Goal: Book appointment/travel/reservation

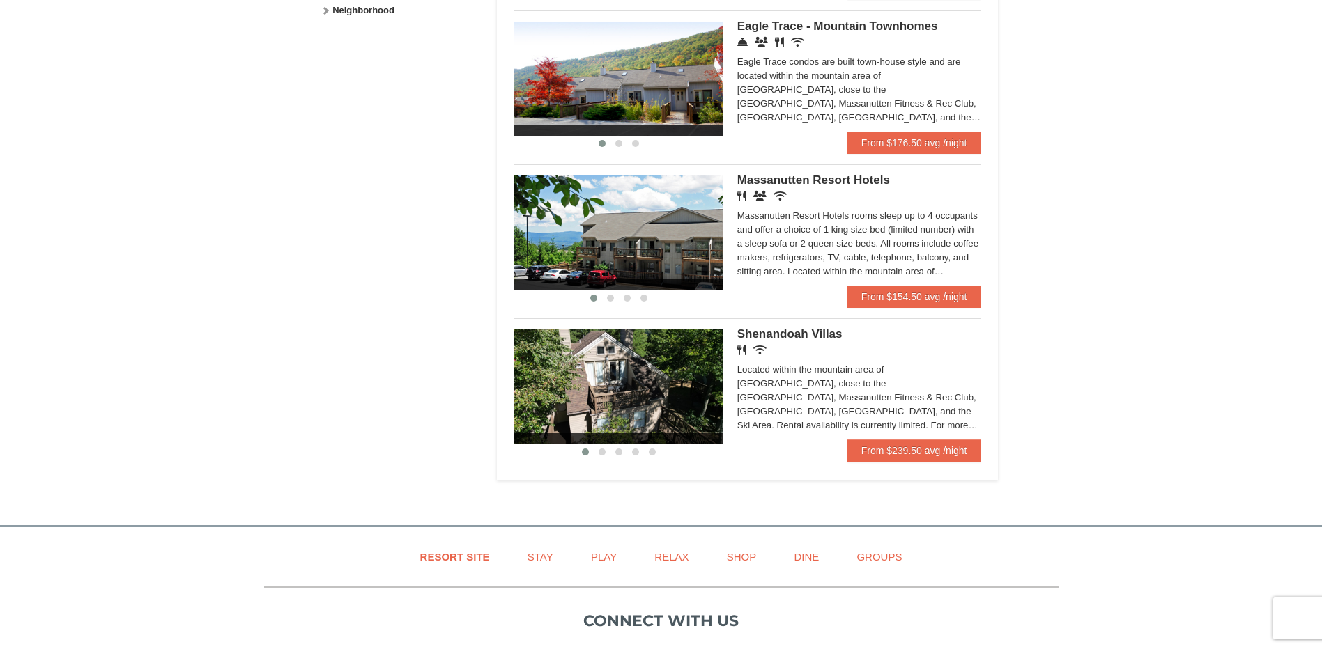
scroll to position [767, 0]
click at [762, 330] on span "Shenandoah Villas" at bounding box center [789, 333] width 105 height 13
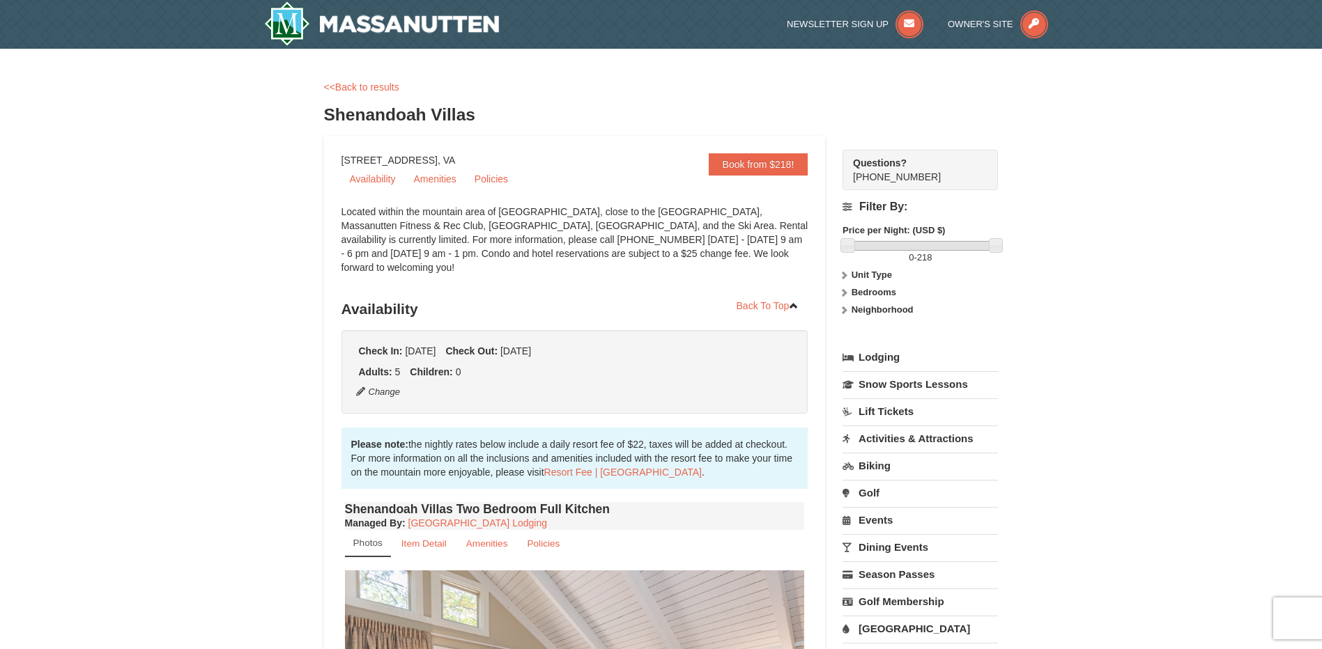
click at [968, 434] on link "Activities & Attractions" at bounding box center [919, 439] width 155 height 26
click at [863, 530] on button "Search" at bounding box center [865, 527] width 47 height 20
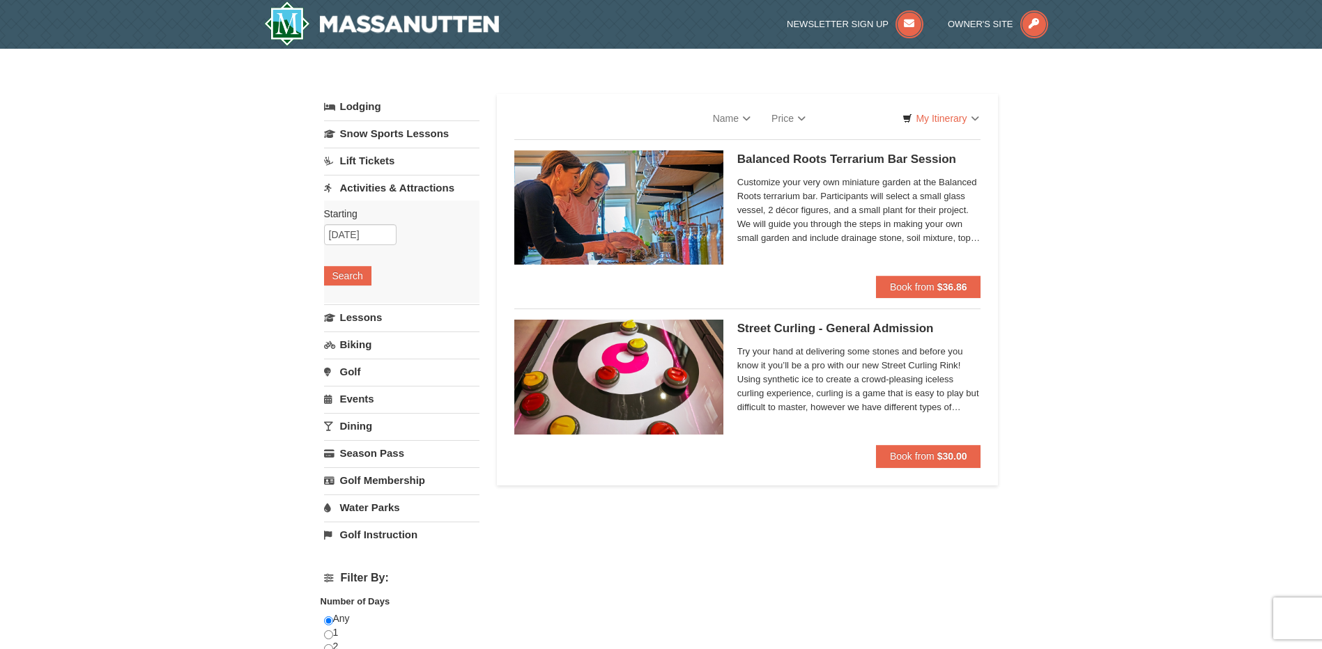
select select "10"
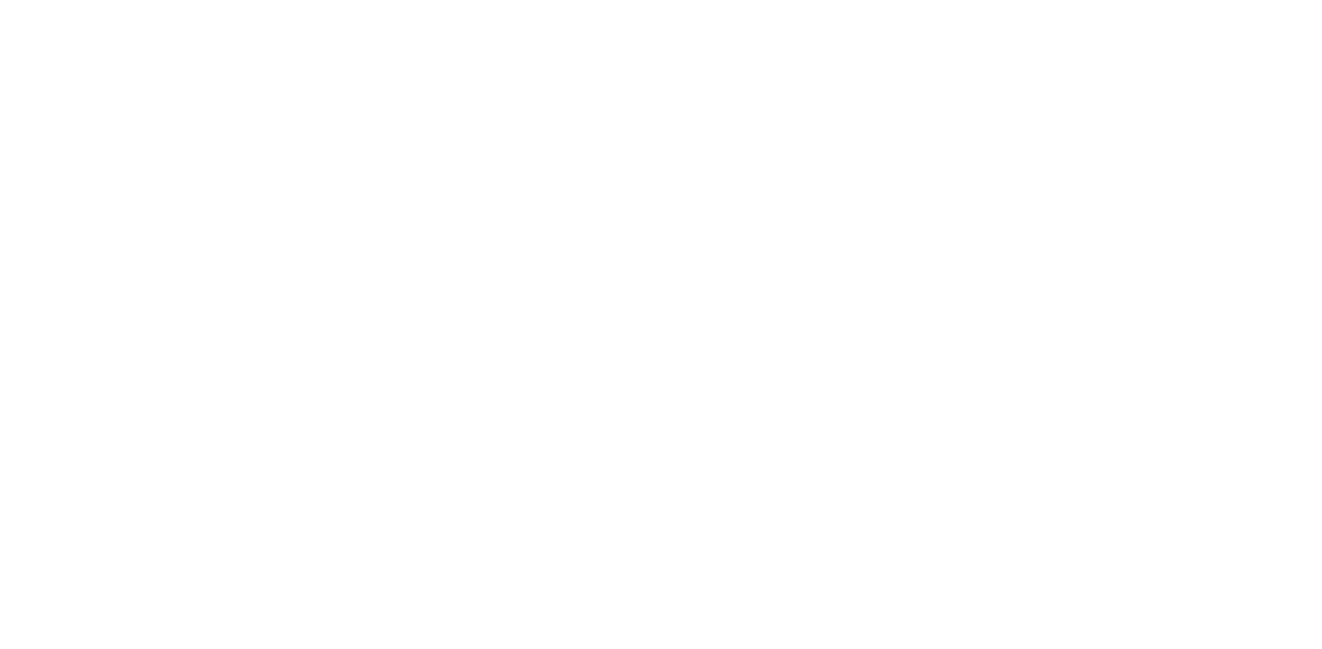
scroll to position [1394, 0]
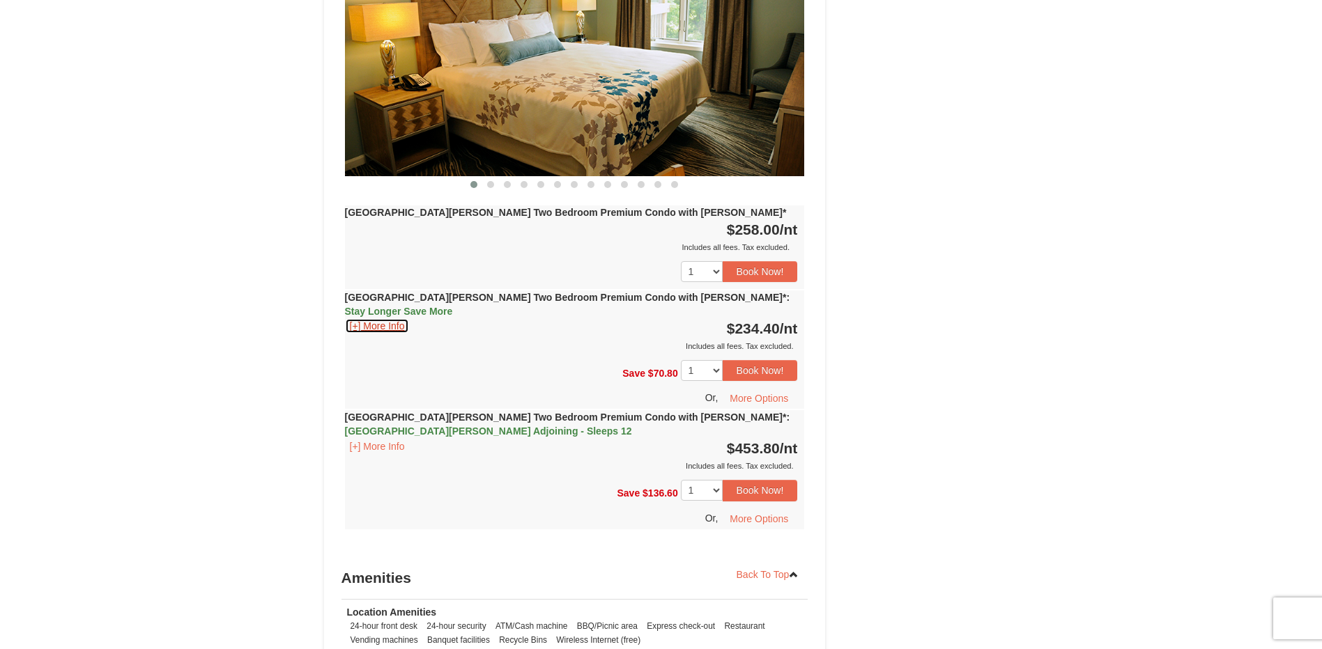
click at [381, 318] on button "[+] More Info" at bounding box center [377, 325] width 65 height 15
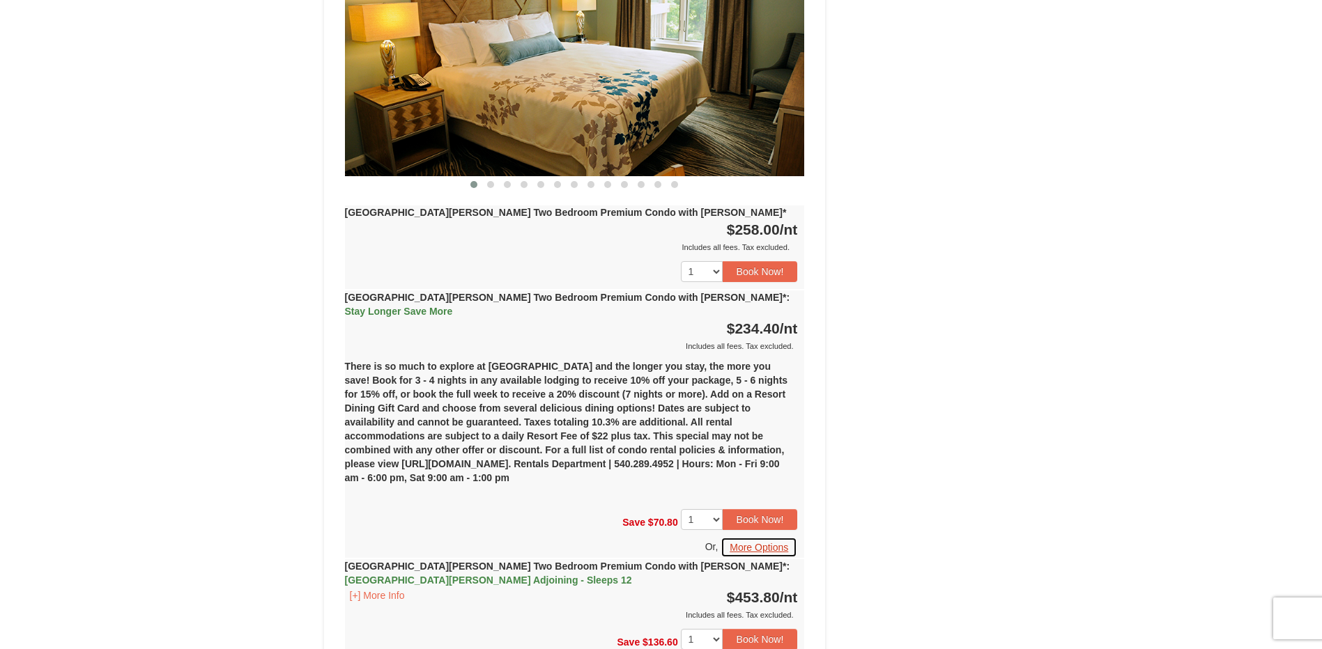
click at [774, 537] on button "More Options" at bounding box center [759, 547] width 77 height 21
